Goal: Complete application form: Complete application form

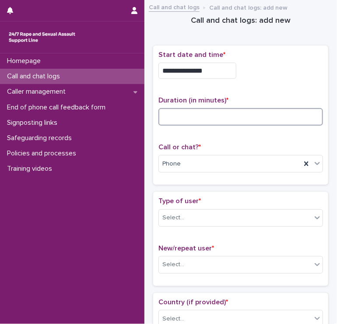
click at [181, 119] on input at bounding box center [240, 116] width 164 height 17
type input "**"
click at [176, 216] on div "Select..." at bounding box center [173, 217] width 22 height 9
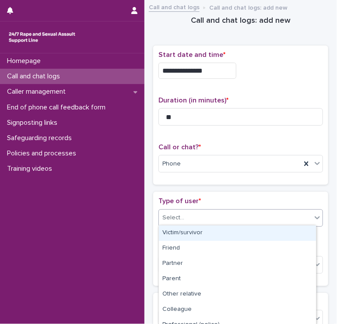
click at [174, 227] on div "Victim/survivor" at bounding box center [237, 232] width 157 height 15
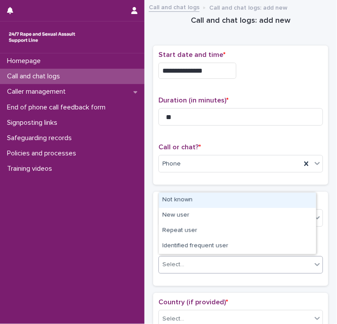
click at [163, 260] on div "Select..." at bounding box center [173, 264] width 22 height 9
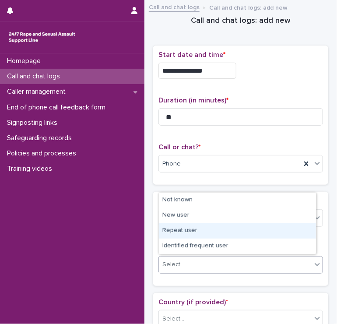
click at [182, 227] on div "Repeat user" at bounding box center [237, 230] width 157 height 15
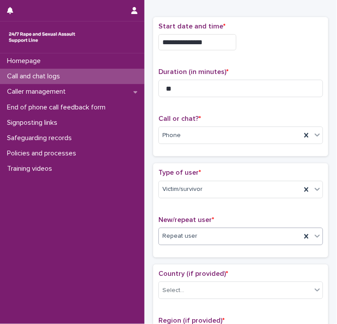
scroll to position [44, 0]
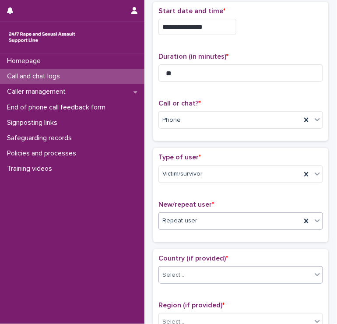
click at [189, 265] on div "Country (if provided) * Select..." at bounding box center [240, 272] width 164 height 36
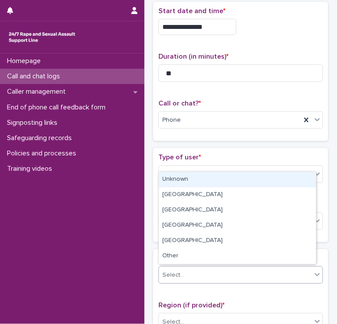
drag, startPoint x: 189, startPoint y: 265, endPoint x: 188, endPoint y: 272, distance: 6.7
click at [188, 272] on div "Select..." at bounding box center [235, 275] width 153 height 14
click at [189, 187] on div "Unknown" at bounding box center [237, 179] width 157 height 15
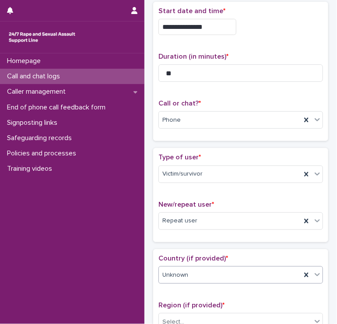
scroll to position [87, 0]
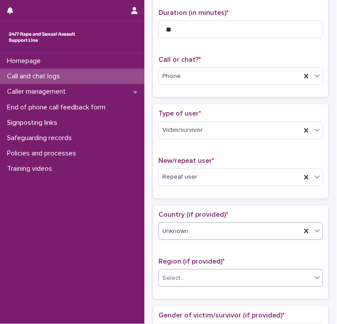
click at [221, 277] on div "Select..." at bounding box center [235, 278] width 153 height 14
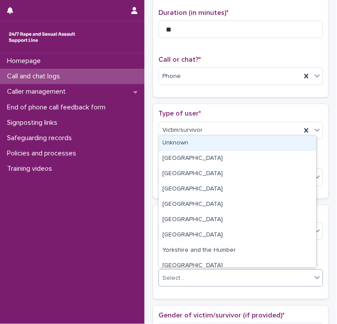
click at [187, 145] on div "Unknown" at bounding box center [237, 143] width 157 height 15
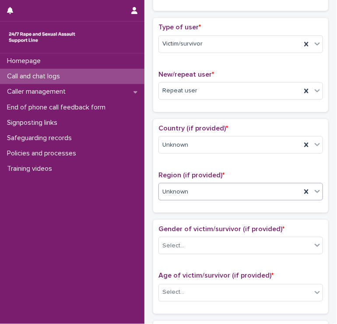
scroll to position [175, 0]
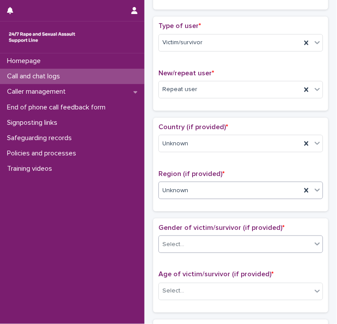
click at [195, 237] on div "Select..." at bounding box center [235, 244] width 153 height 14
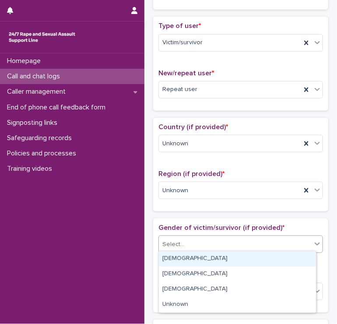
click at [189, 255] on div "[DEMOGRAPHIC_DATA]" at bounding box center [237, 258] width 157 height 15
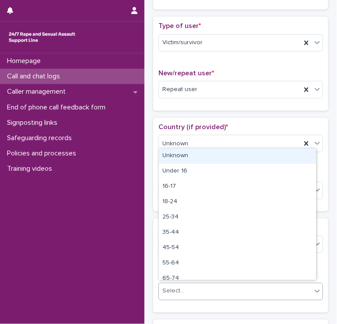
click at [202, 293] on div "Select..." at bounding box center [235, 291] width 153 height 14
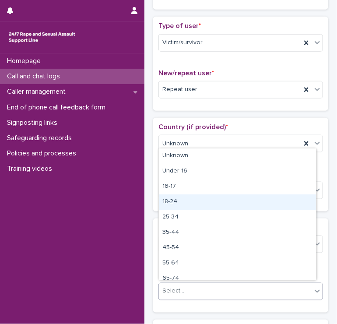
drag, startPoint x: 199, startPoint y: 283, endPoint x: 175, endPoint y: 198, distance: 88.0
click at [175, 198] on div "18-24" at bounding box center [237, 201] width 157 height 15
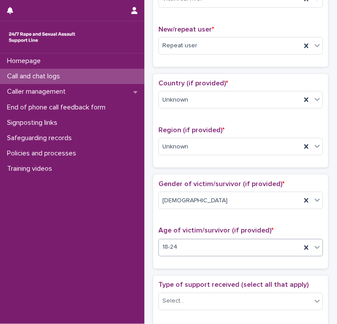
scroll to position [262, 0]
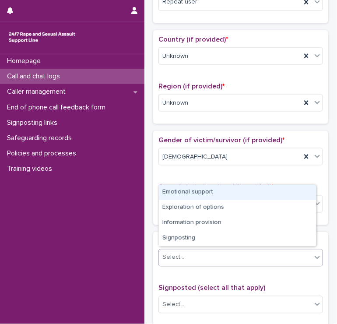
click at [209, 258] on div "Select..." at bounding box center [235, 257] width 153 height 14
click at [178, 197] on div "Emotional support" at bounding box center [237, 192] width 157 height 15
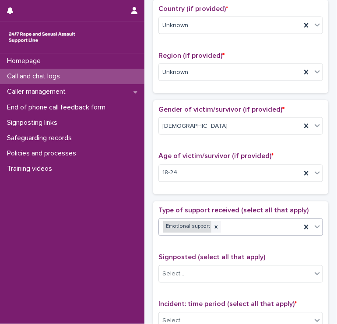
scroll to position [350, 0]
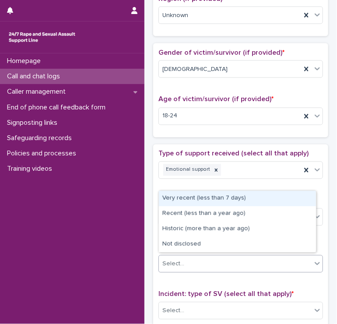
click at [175, 261] on div "Select..." at bounding box center [173, 263] width 22 height 9
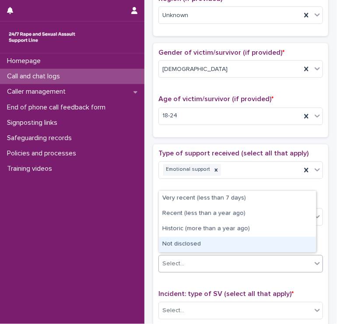
click at [176, 243] on div "Not disclosed" at bounding box center [237, 244] width 157 height 15
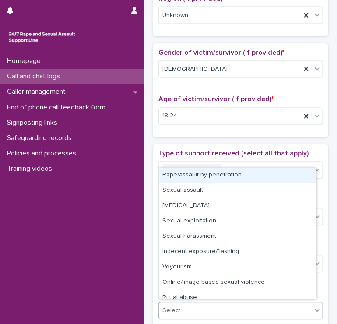
click at [188, 303] on div "Select..." at bounding box center [235, 310] width 153 height 14
click at [188, 181] on div "Rape/assault by penetration" at bounding box center [237, 174] width 157 height 15
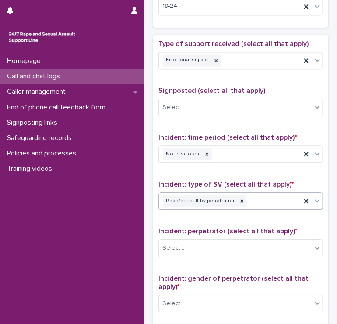
scroll to position [481, 0]
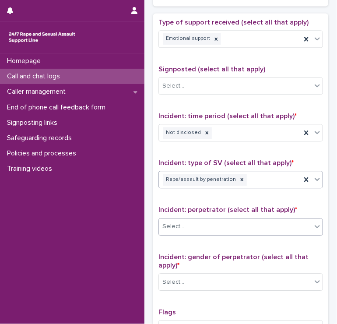
click at [170, 218] on div "Select..." at bounding box center [240, 226] width 164 height 17
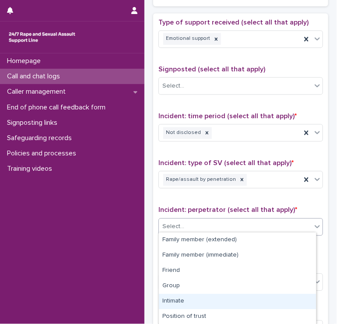
click at [178, 295] on div "Intimate" at bounding box center [237, 300] width 157 height 15
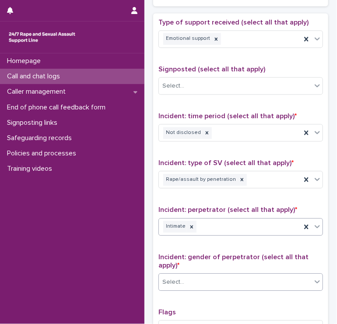
click at [183, 282] on div "Select..." at bounding box center [173, 281] width 22 height 9
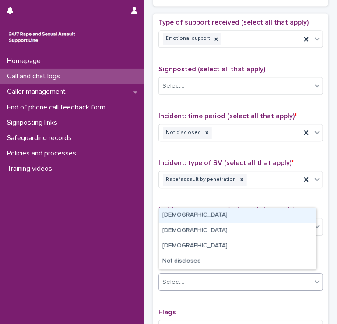
drag, startPoint x: 185, startPoint y: 223, endPoint x: 180, endPoint y: 211, distance: 13.3
click at [180, 211] on div "[DEMOGRAPHIC_DATA]" at bounding box center [237, 215] width 157 height 15
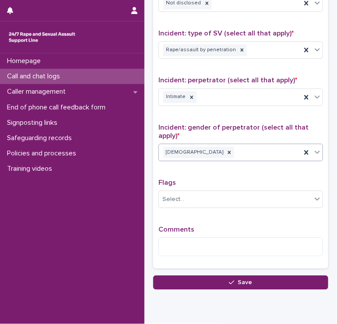
scroll to position [612, 0]
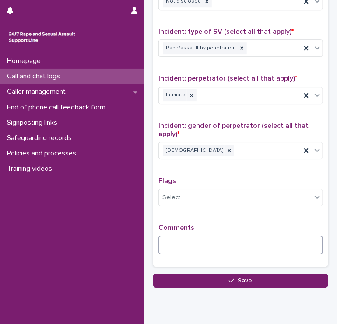
click at [186, 247] on textarea at bounding box center [240, 244] width 164 height 19
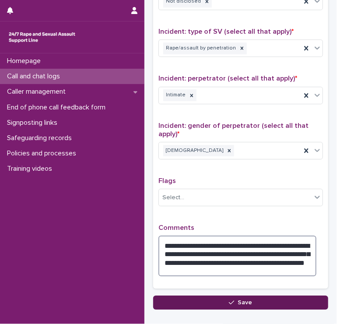
type textarea "**********"
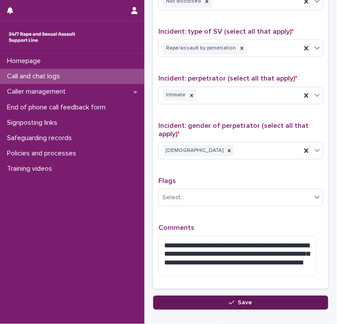
click at [190, 300] on button "Save" at bounding box center [240, 302] width 175 height 14
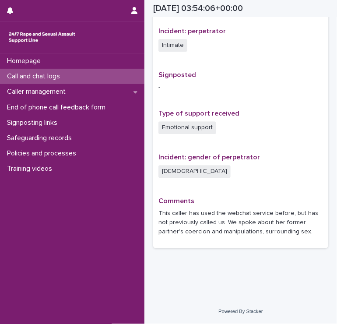
scroll to position [507, 0]
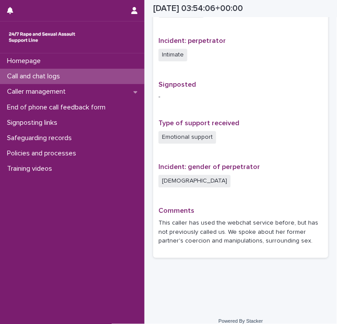
click at [52, 75] on p "Call and chat logs" at bounding box center [34, 76] width 63 height 8
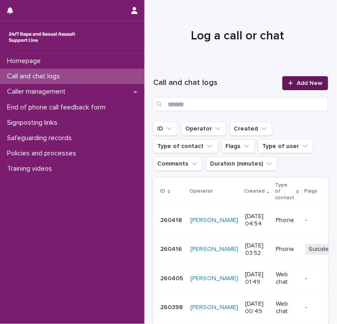
click at [288, 82] on div at bounding box center [292, 83] width 9 height 6
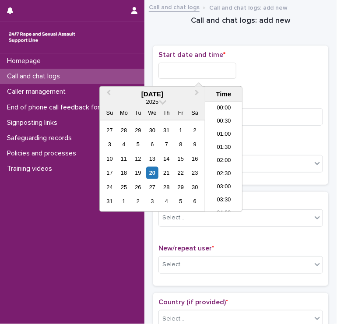
click at [167, 66] on input "text" at bounding box center [197, 71] width 78 height 16
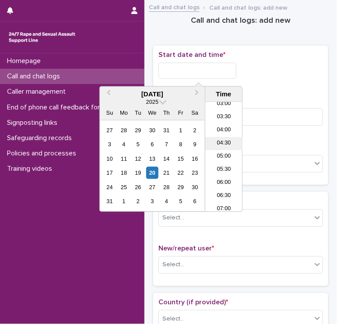
click at [218, 148] on li "04:30" at bounding box center [223, 143] width 37 height 13
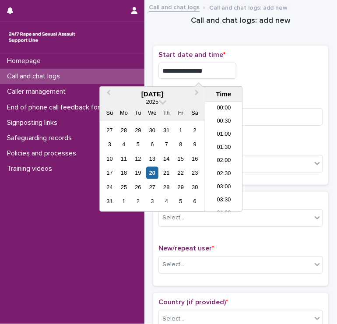
scroll to position [70, 0]
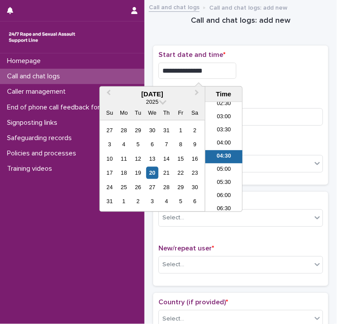
drag, startPoint x: 217, startPoint y: 66, endPoint x: 195, endPoint y: 68, distance: 22.8
click at [195, 68] on input "**********" at bounding box center [197, 71] width 78 height 16
type input "**********"
click at [238, 99] on div "Time" at bounding box center [223, 94] width 37 height 15
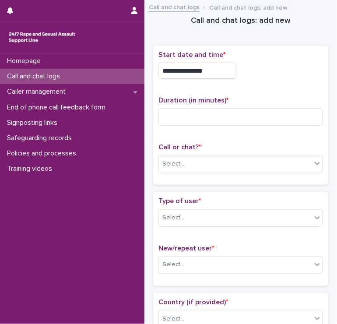
click at [276, 73] on div "**********" at bounding box center [240, 71] width 164 height 16
